Goal: Task Accomplishment & Management: Manage account settings

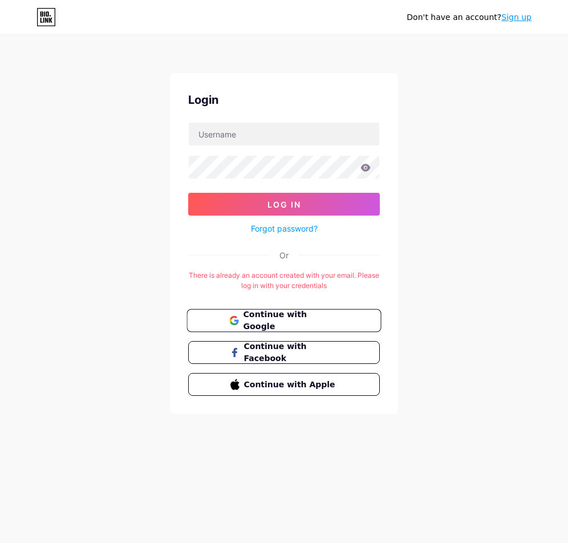
click at [293, 316] on span "Continue with Google" at bounding box center [290, 320] width 95 height 25
click at [282, 318] on span "Continue with Google" at bounding box center [290, 320] width 95 height 25
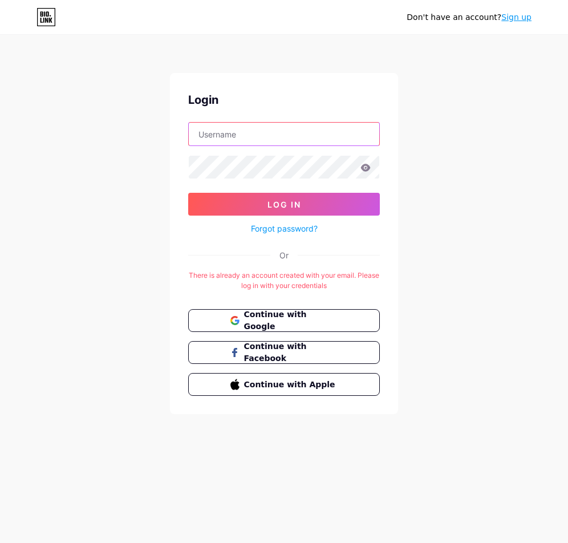
click at [267, 137] on input "text" at bounding box center [284, 134] width 190 height 23
type input "huynhchihaiq7"
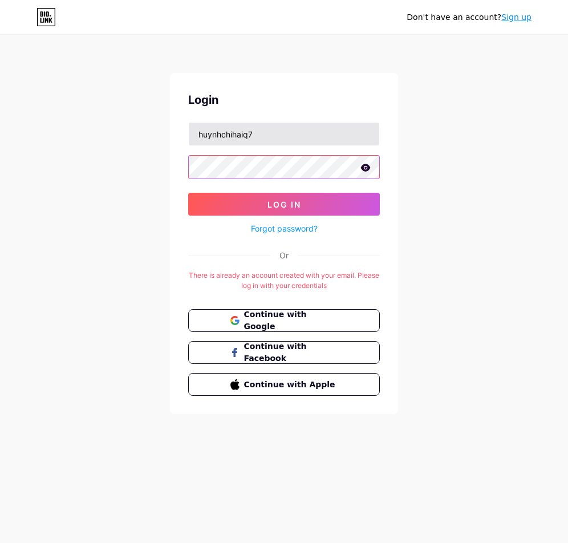
click at [188, 193] on button "Log In" at bounding box center [284, 204] width 192 height 23
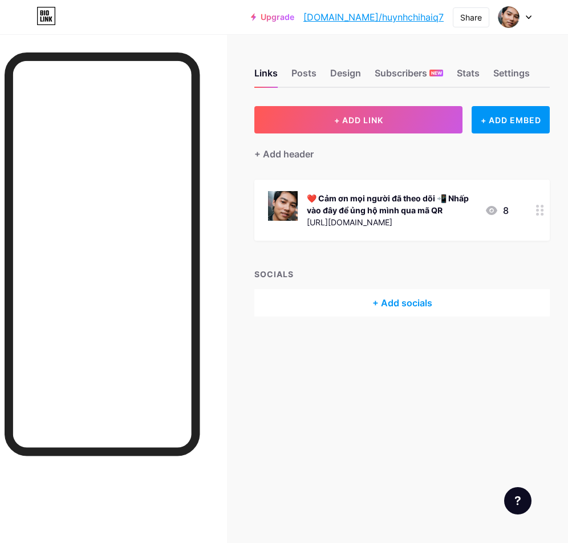
click at [364, 224] on div "[URL][DOMAIN_NAME]" at bounding box center [391, 222] width 169 height 12
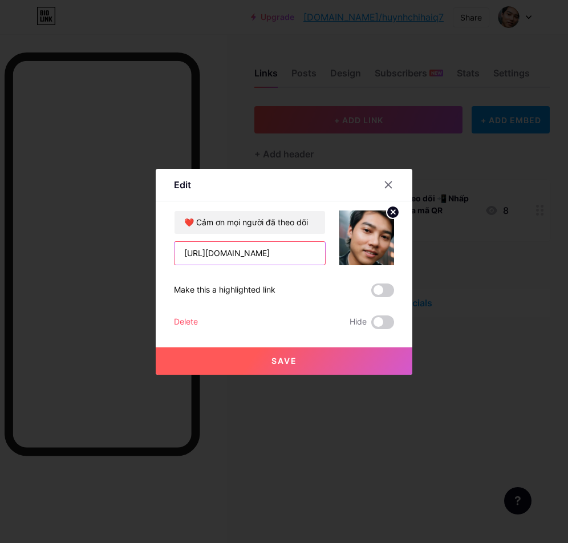
click at [300, 257] on input "[URL][DOMAIN_NAME]" at bounding box center [249, 253] width 151 height 23
click at [315, 254] on input "[URL][DOMAIN_NAME]" at bounding box center [249, 253] width 151 height 23
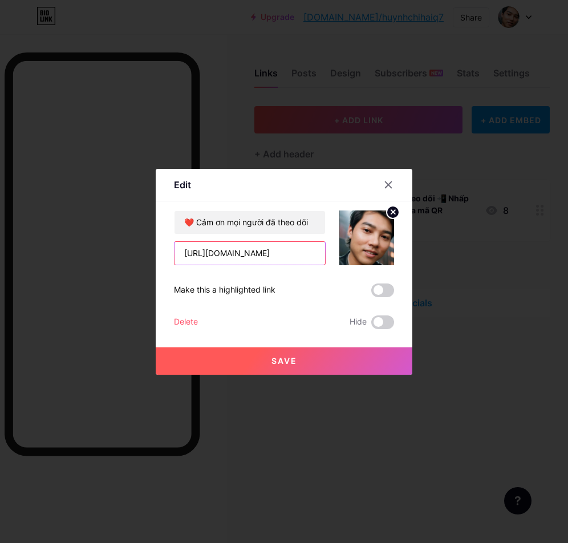
paste input "text"
type input "[URL][DOMAIN_NAME]"
click at [291, 357] on span "Save" at bounding box center [284, 361] width 26 height 10
